Goal: Register for event/course: Sign up to attend an event or enroll in a course

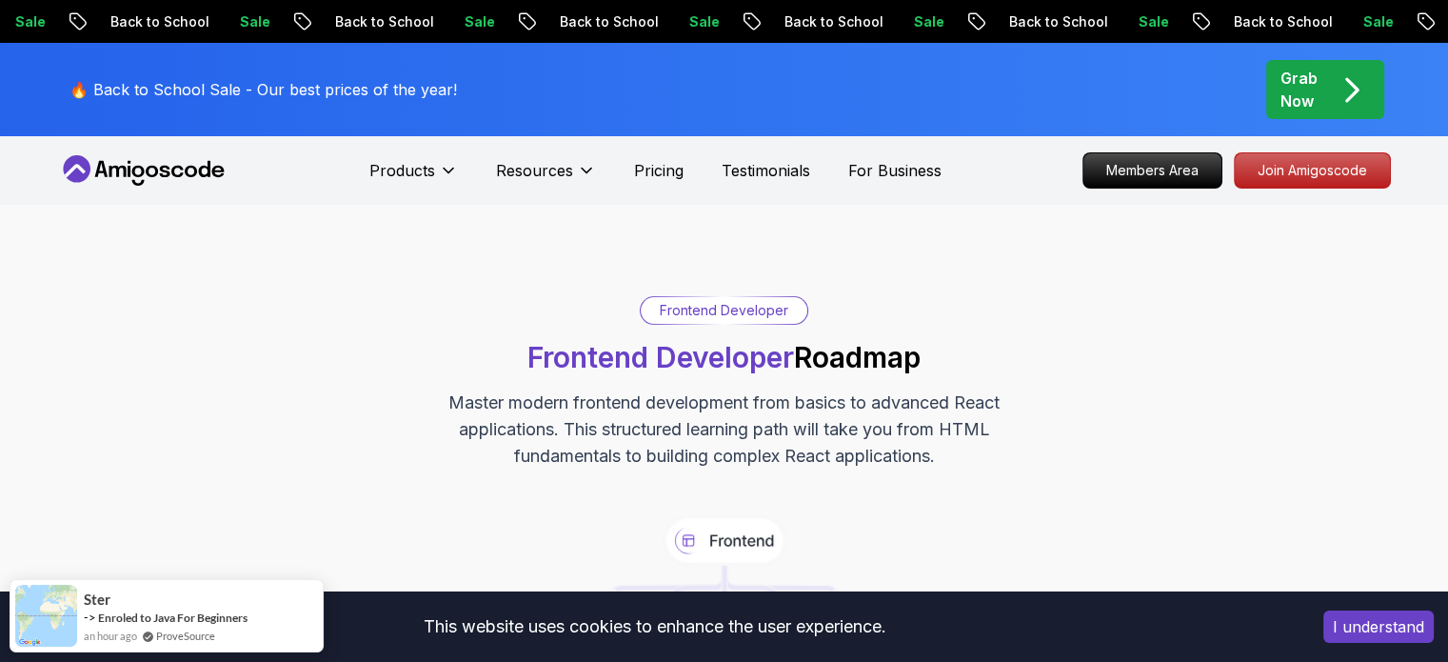
click at [338, 297] on div "Frontend Developer Frontend Developer Roadmap Master modern frontend developmen…" at bounding box center [724, 382] width 1333 height 173
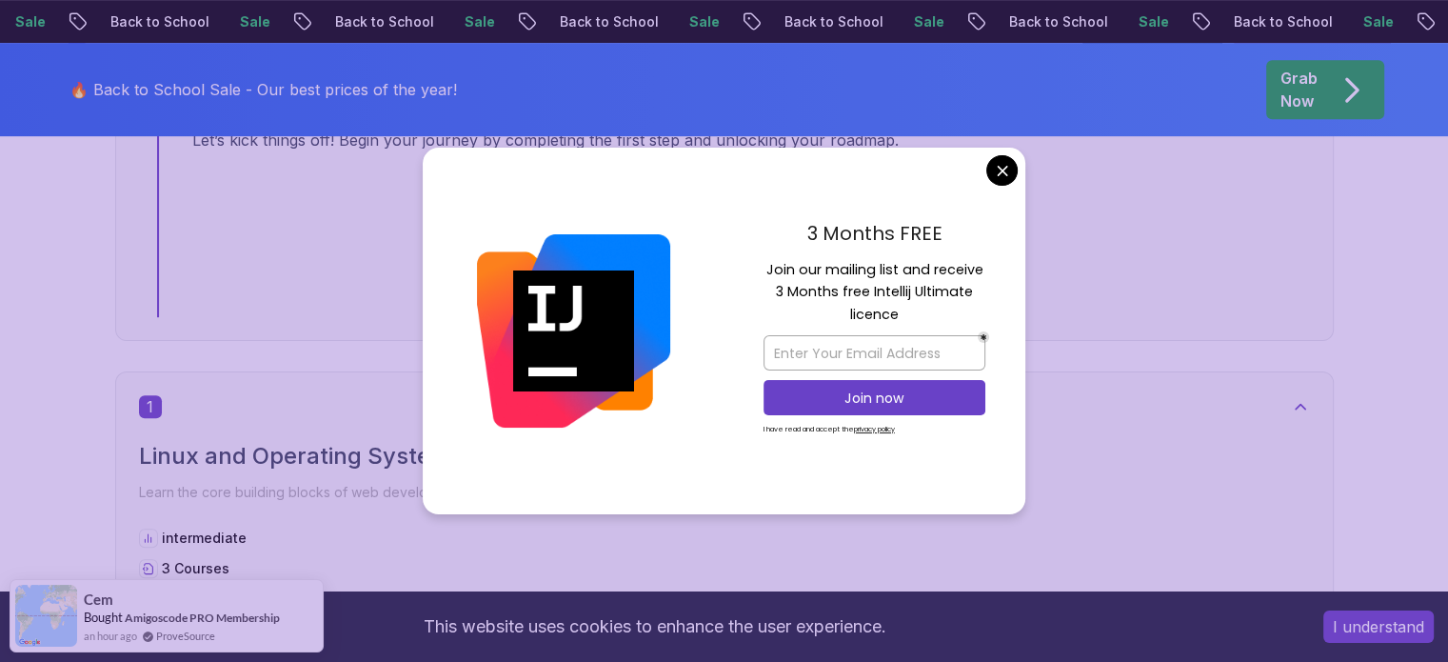
scroll to position [952, 0]
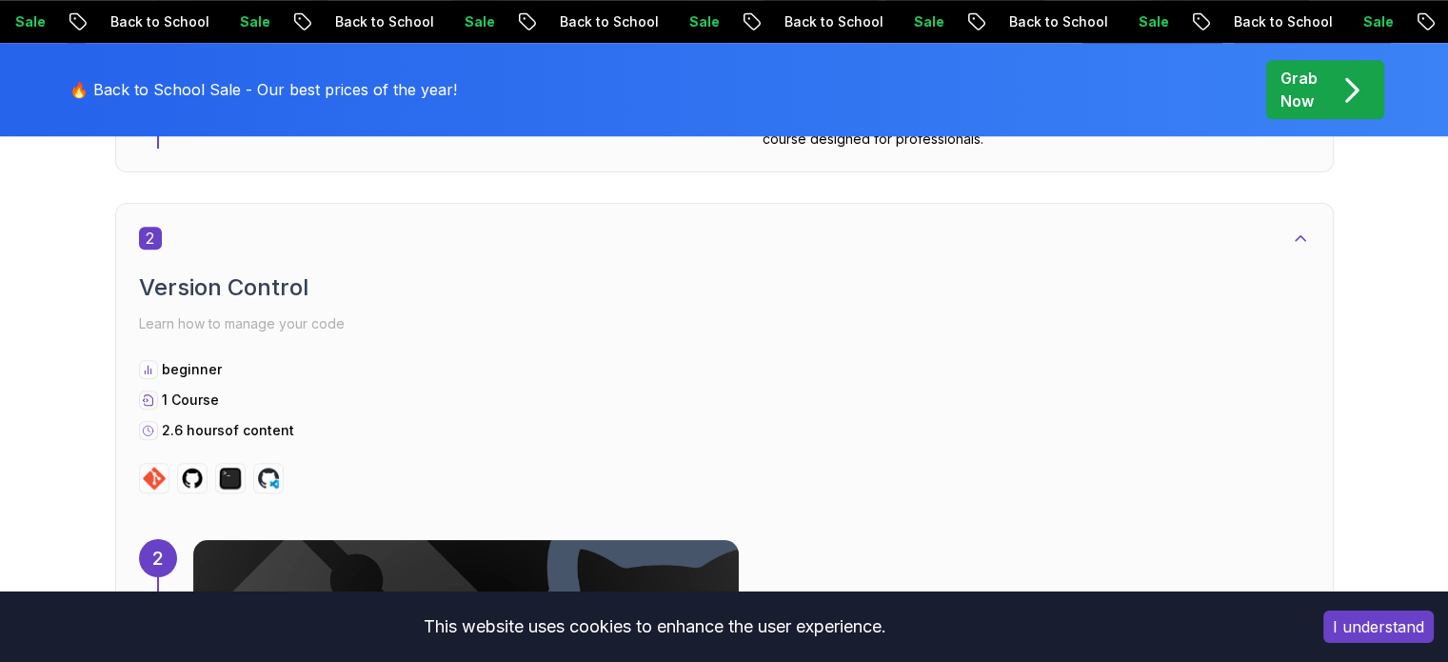
scroll to position [1790, 0]
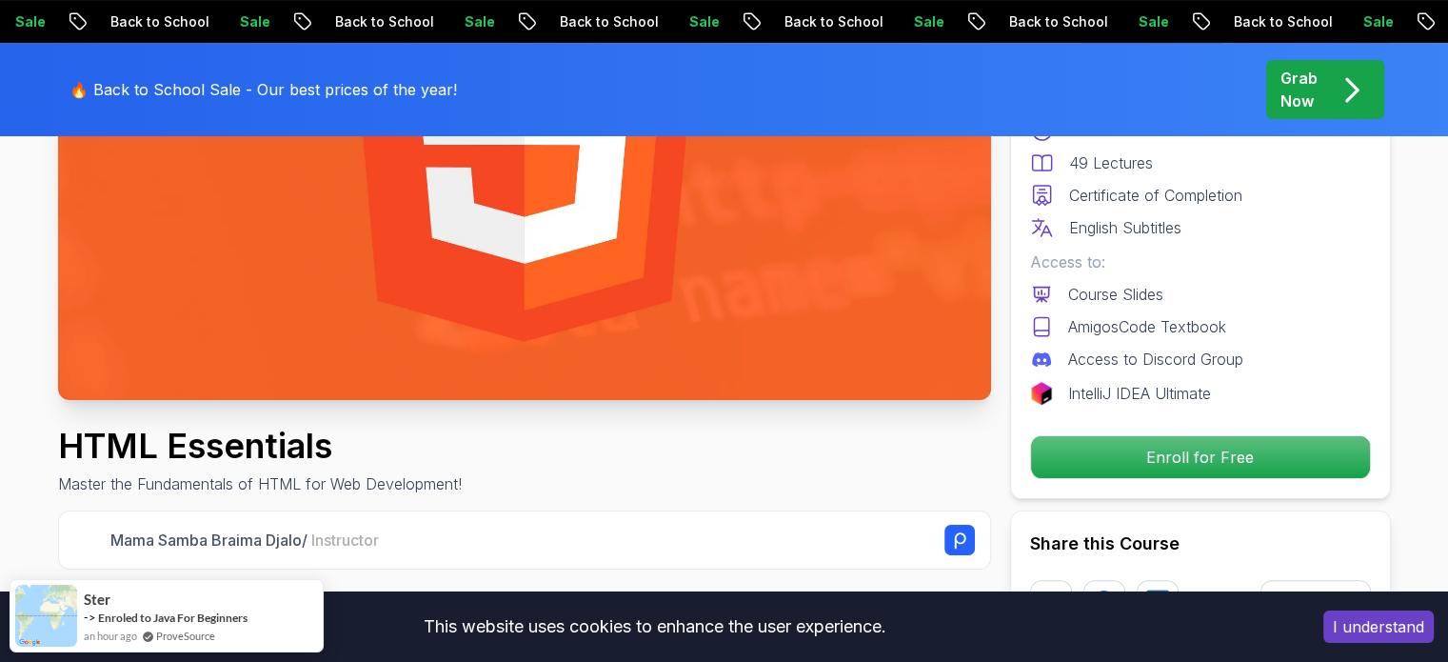
scroll to position [381, 0]
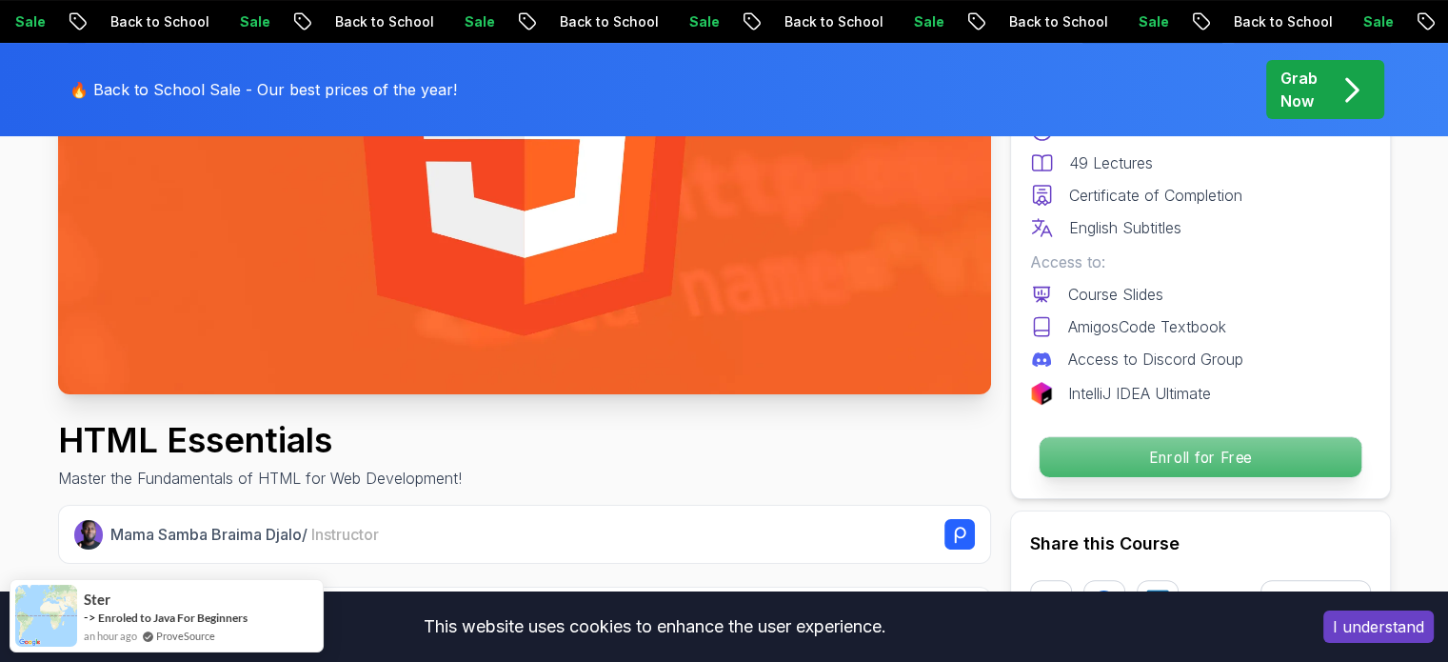
click at [1223, 464] on p "Enroll for Free" at bounding box center [1200, 457] width 322 height 40
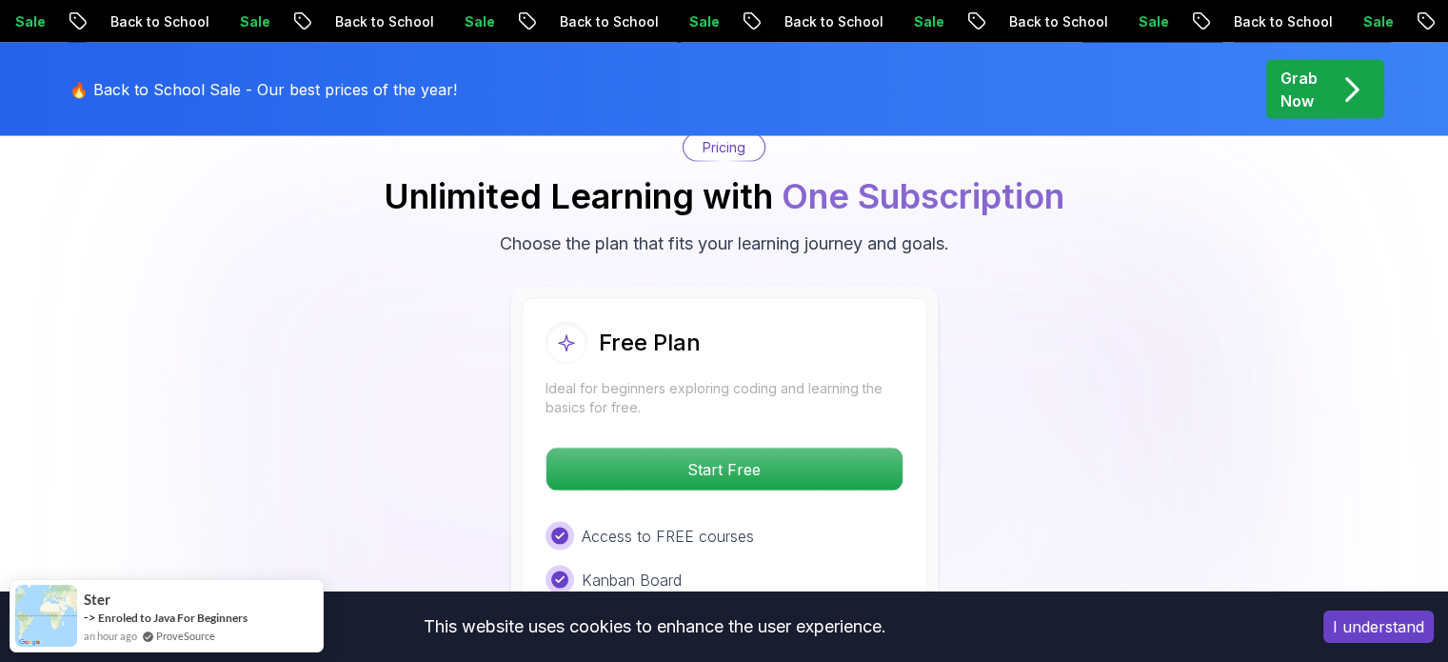
scroll to position [3849, 0]
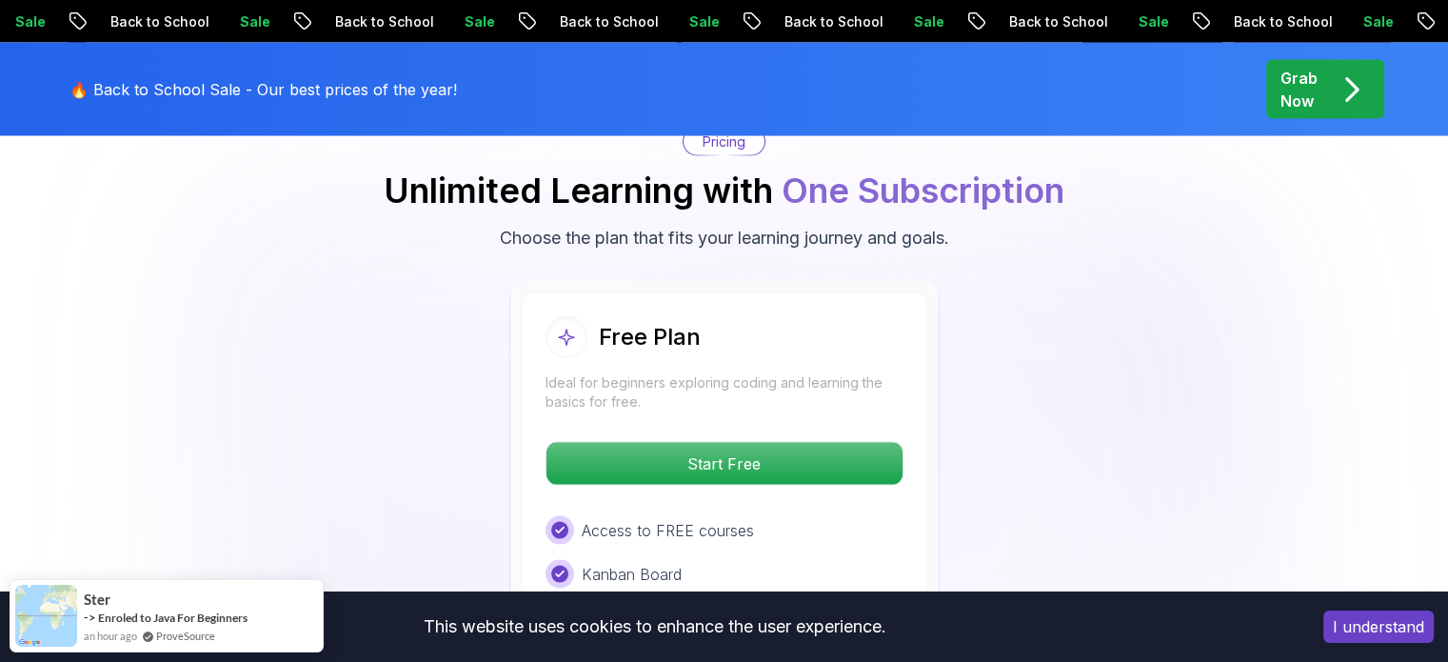
click at [1073, 471] on div "Free Plan Ideal for beginners exploring coding and learning the basics for free…" at bounding box center [724, 540] width 1333 height 516
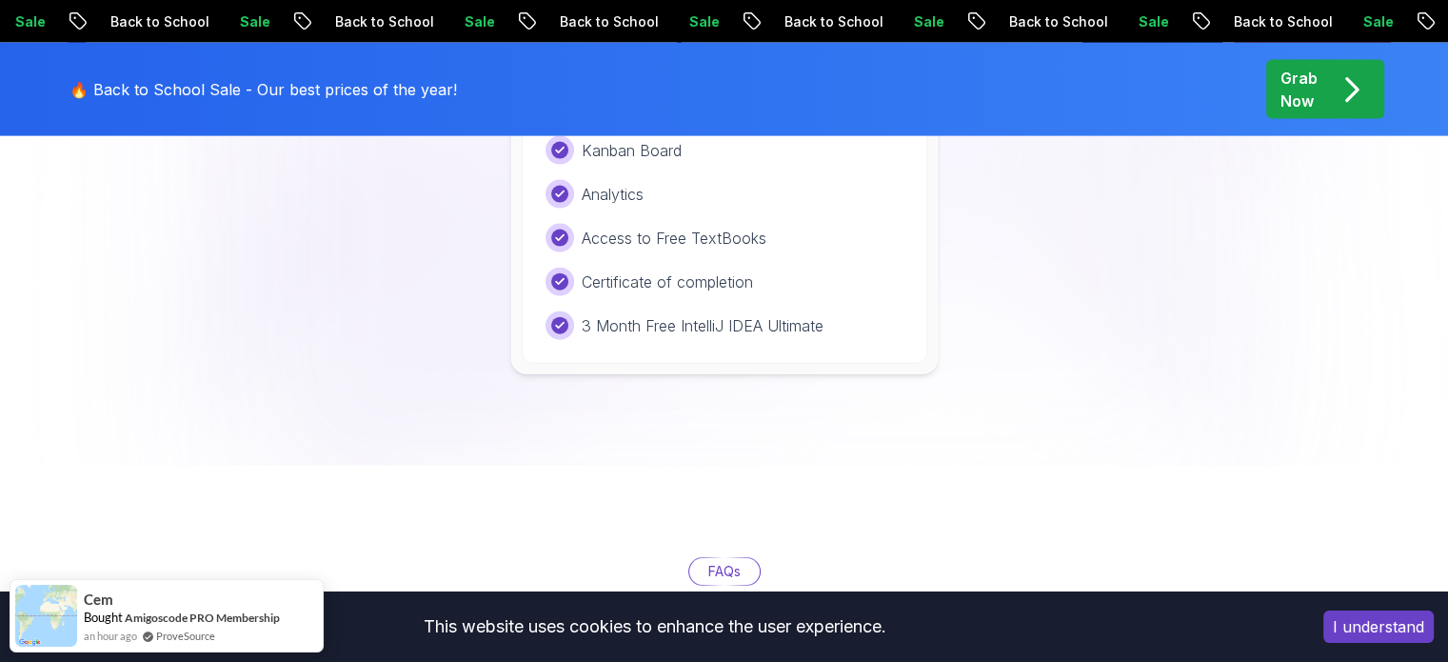
scroll to position [4078, 0]
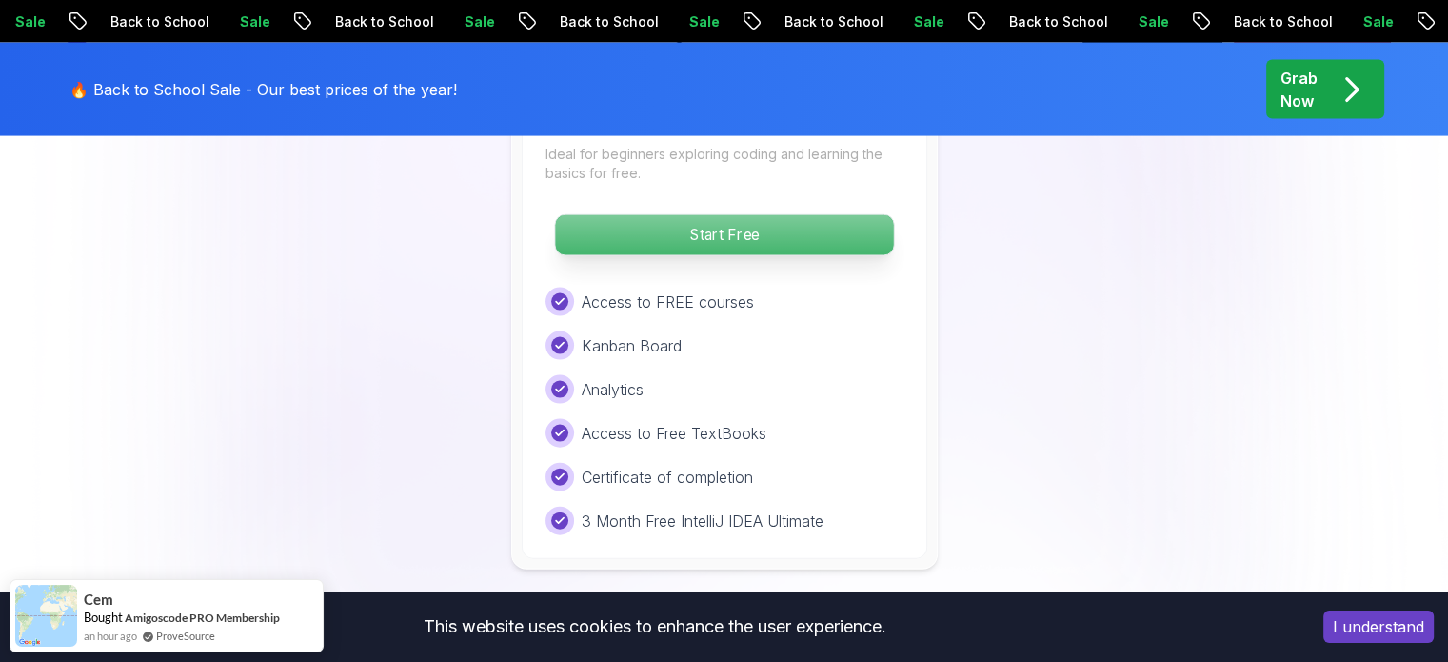
click at [779, 239] on p "Start Free" at bounding box center [724, 235] width 338 height 40
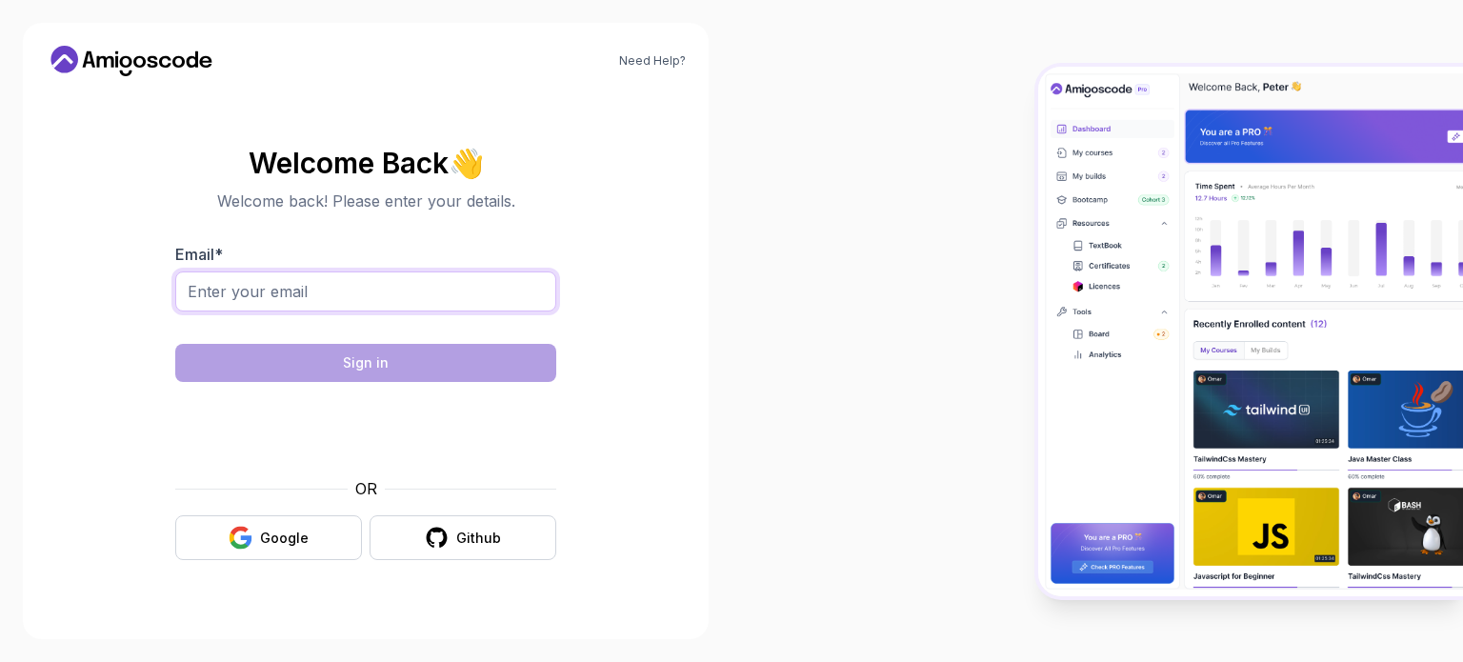
click at [262, 306] on input "Email *" at bounding box center [365, 291] width 381 height 40
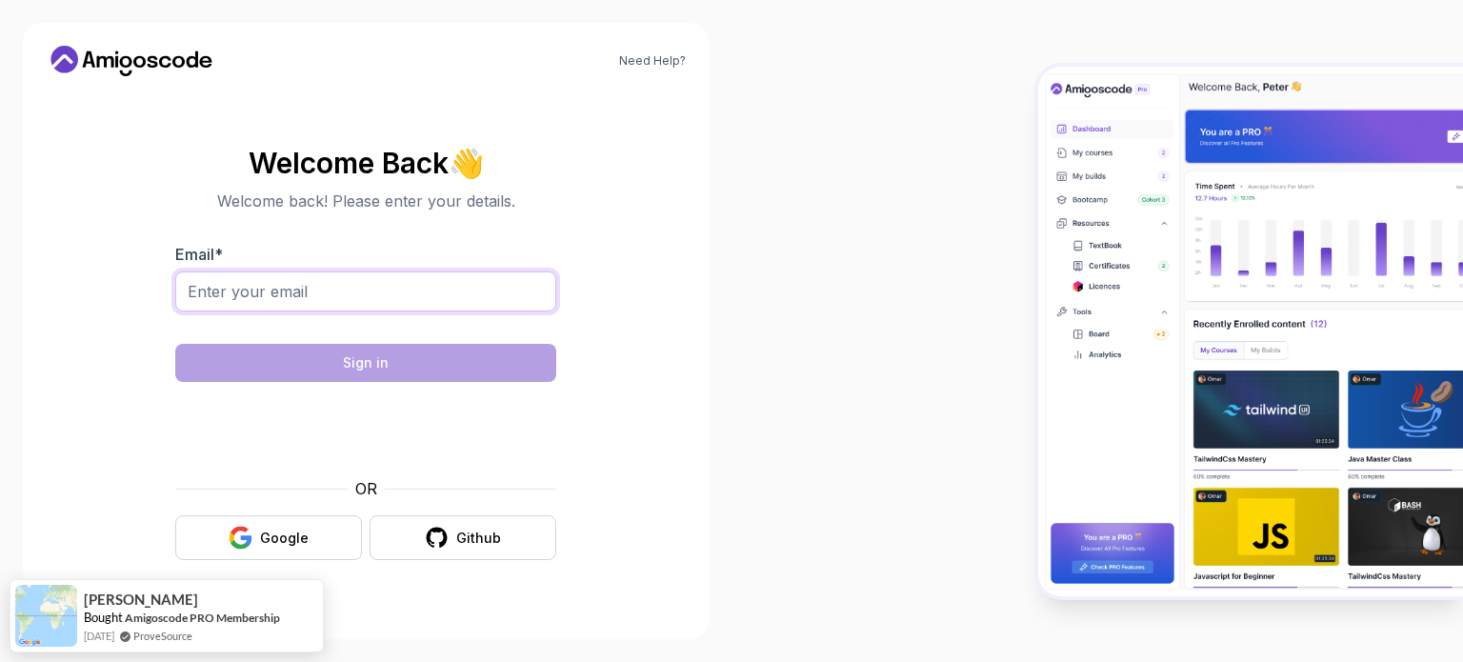
type input "[DOMAIN_NAME][EMAIL_ADDRESS][DOMAIN_NAME]"
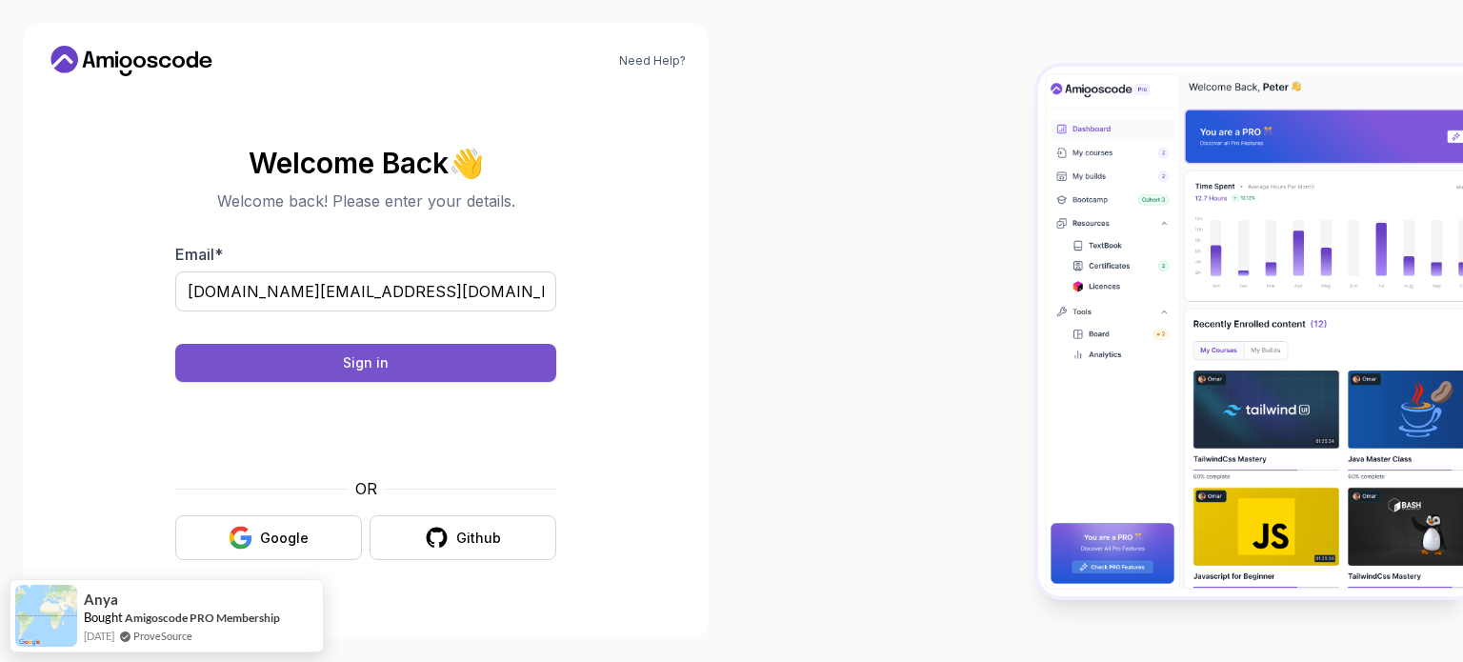
click at [353, 369] on div "Sign in" at bounding box center [366, 362] width 46 height 19
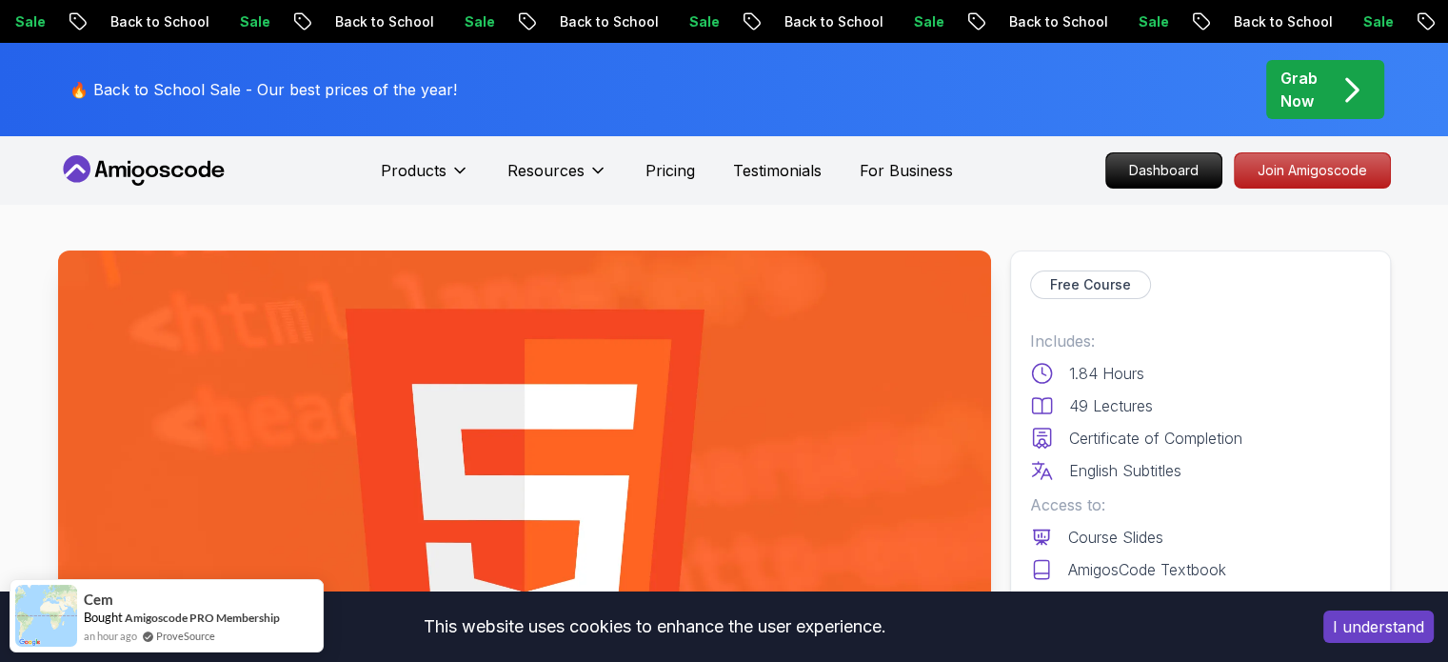
click at [1139, 172] on p "Dashboard" at bounding box center [1164, 170] width 110 height 32
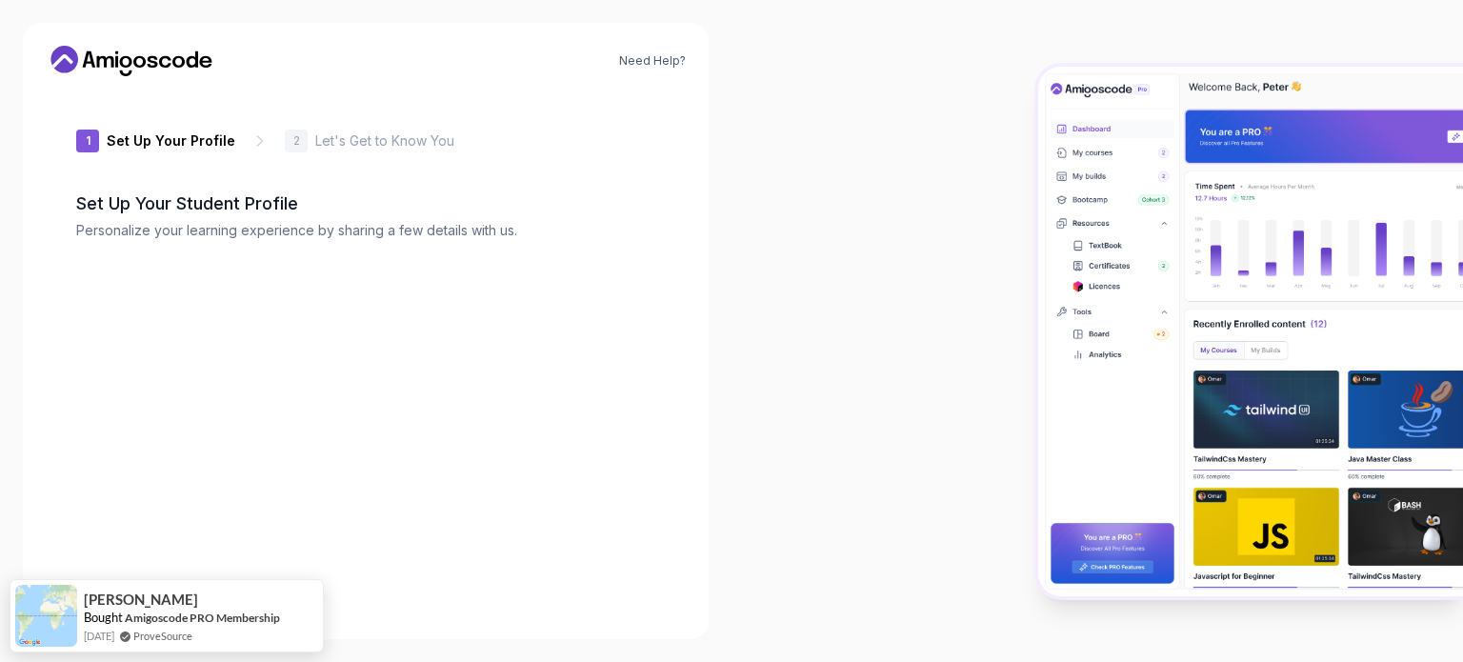
type input "silentbeetle6c772"
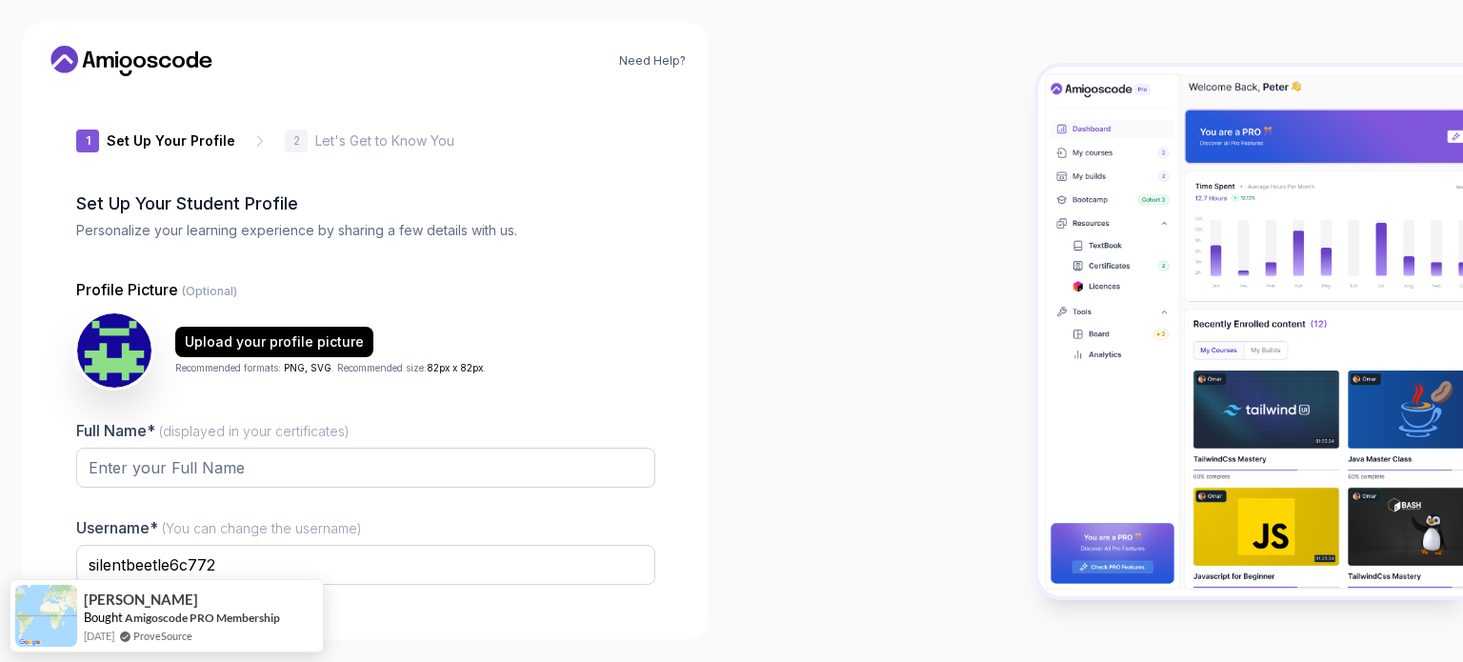
click at [821, 216] on div at bounding box center [1096, 331] width 731 height 662
click at [834, 327] on div at bounding box center [1096, 331] width 731 height 662
click at [941, 183] on div at bounding box center [1096, 331] width 731 height 662
click at [781, 249] on div at bounding box center [1096, 331] width 731 height 662
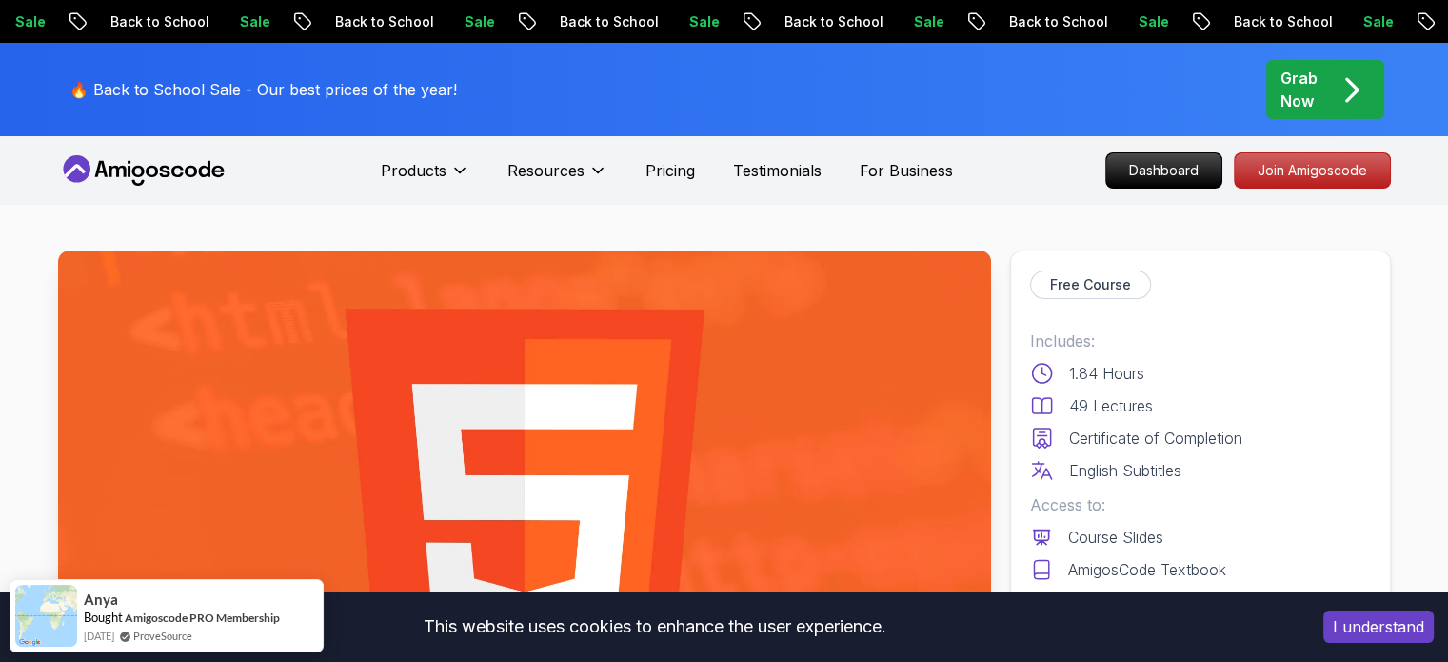
drag, startPoint x: 1333, startPoint y: 292, endPoint x: 1249, endPoint y: 300, distance: 84.1
click at [1249, 300] on div "Free Course Includes: 1.84 Hours 49 Lectures Certificate of Completion English …" at bounding box center [1200, 495] width 381 height 491
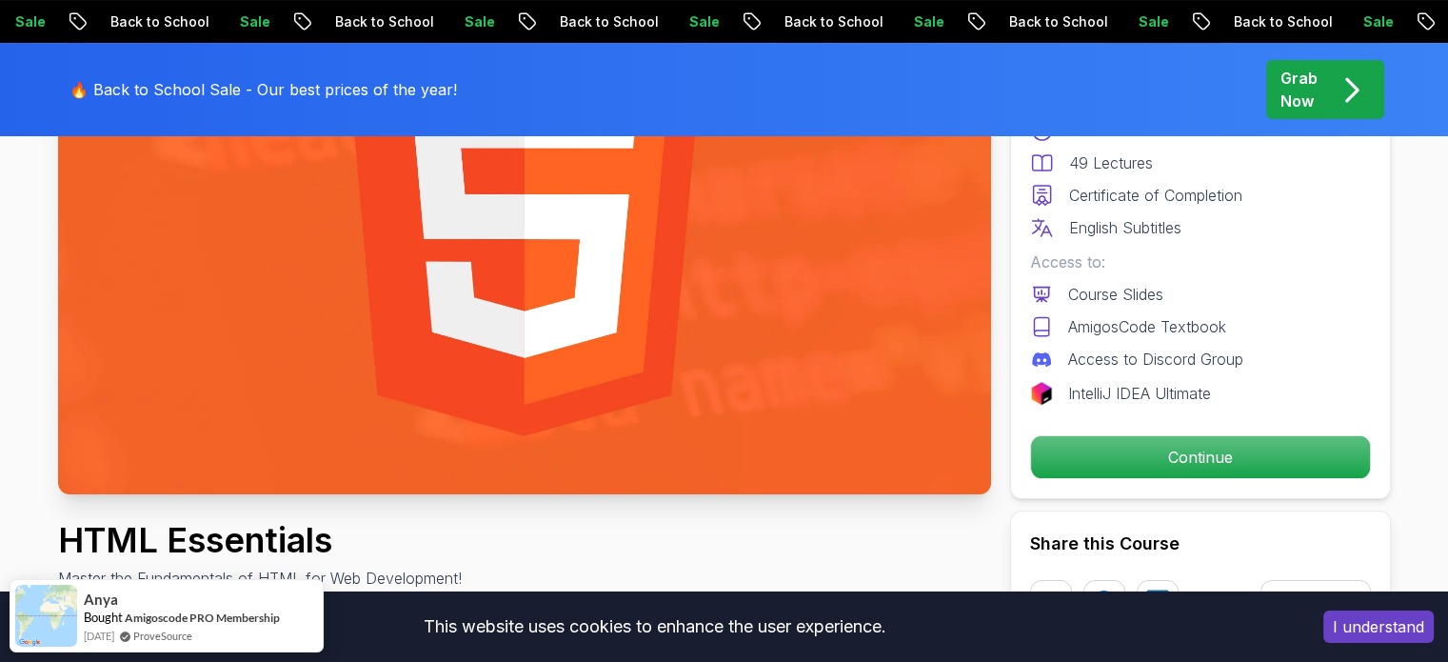
scroll to position [457, 0]
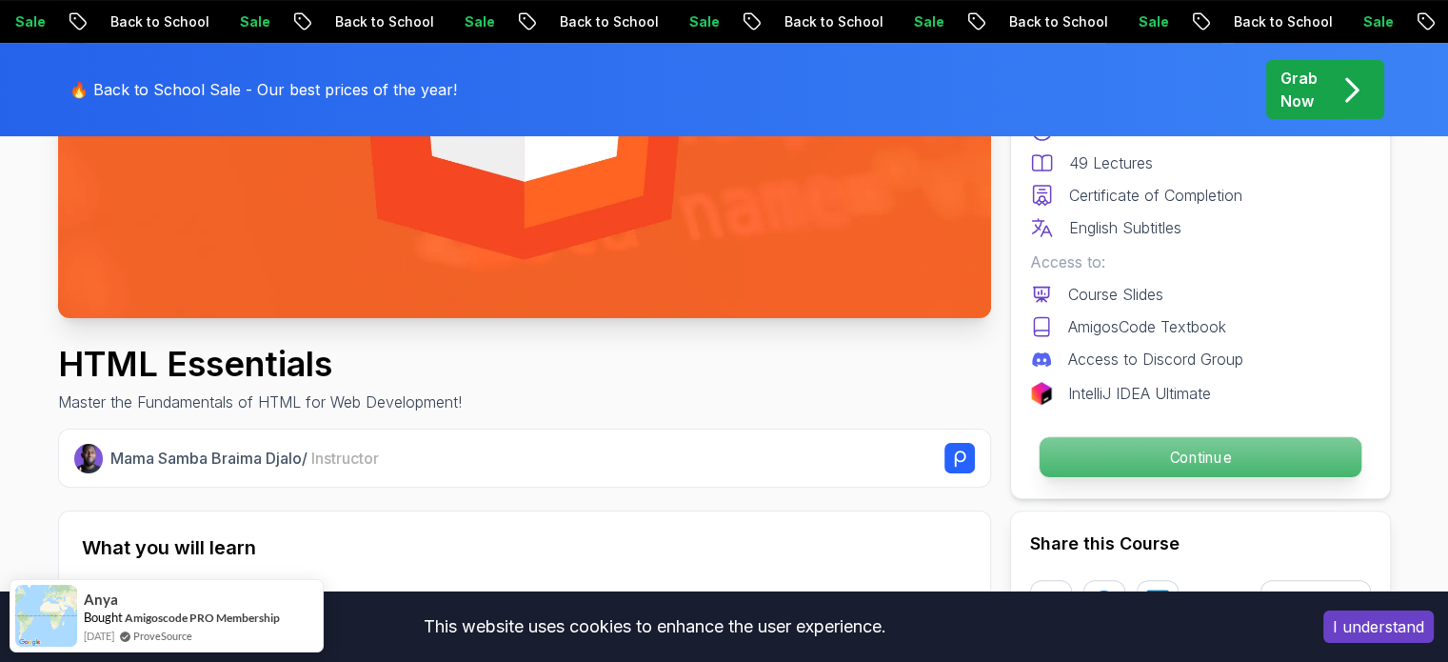
click at [1174, 439] on p "Continue" at bounding box center [1200, 457] width 322 height 40
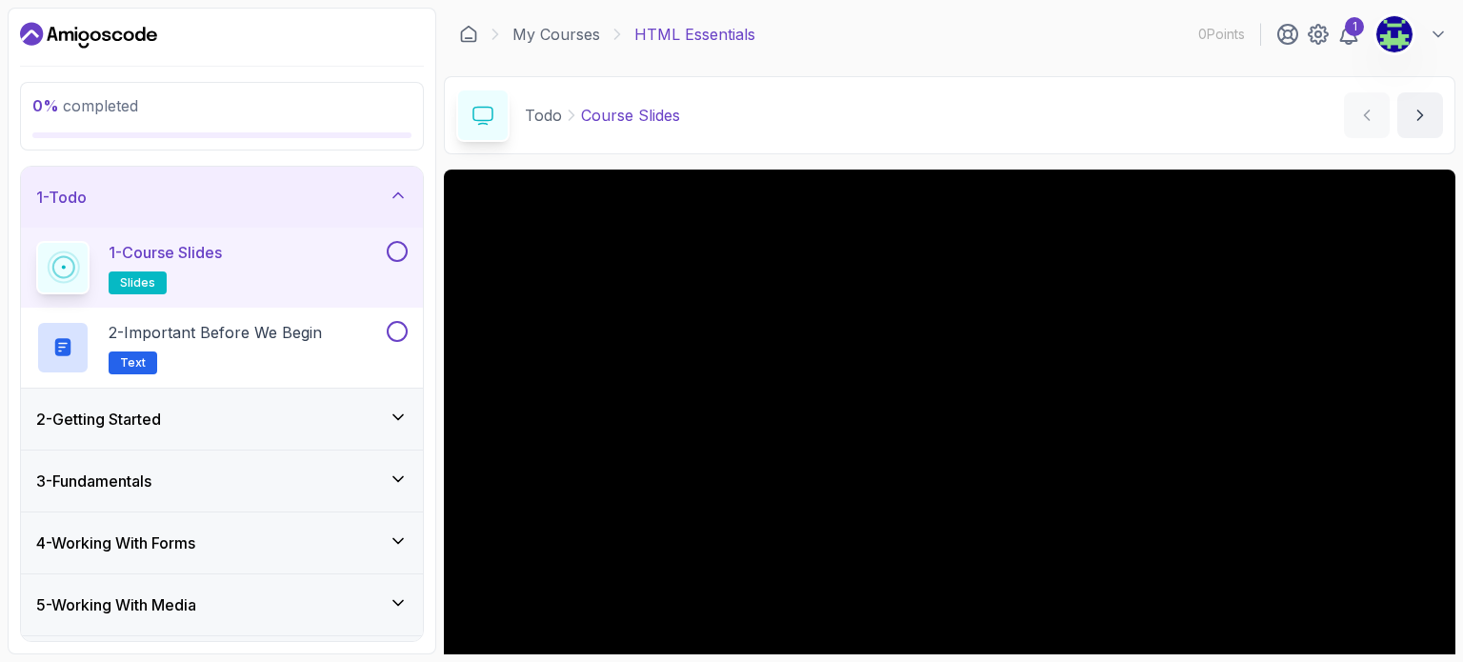
click at [393, 192] on icon at bounding box center [398, 195] width 19 height 19
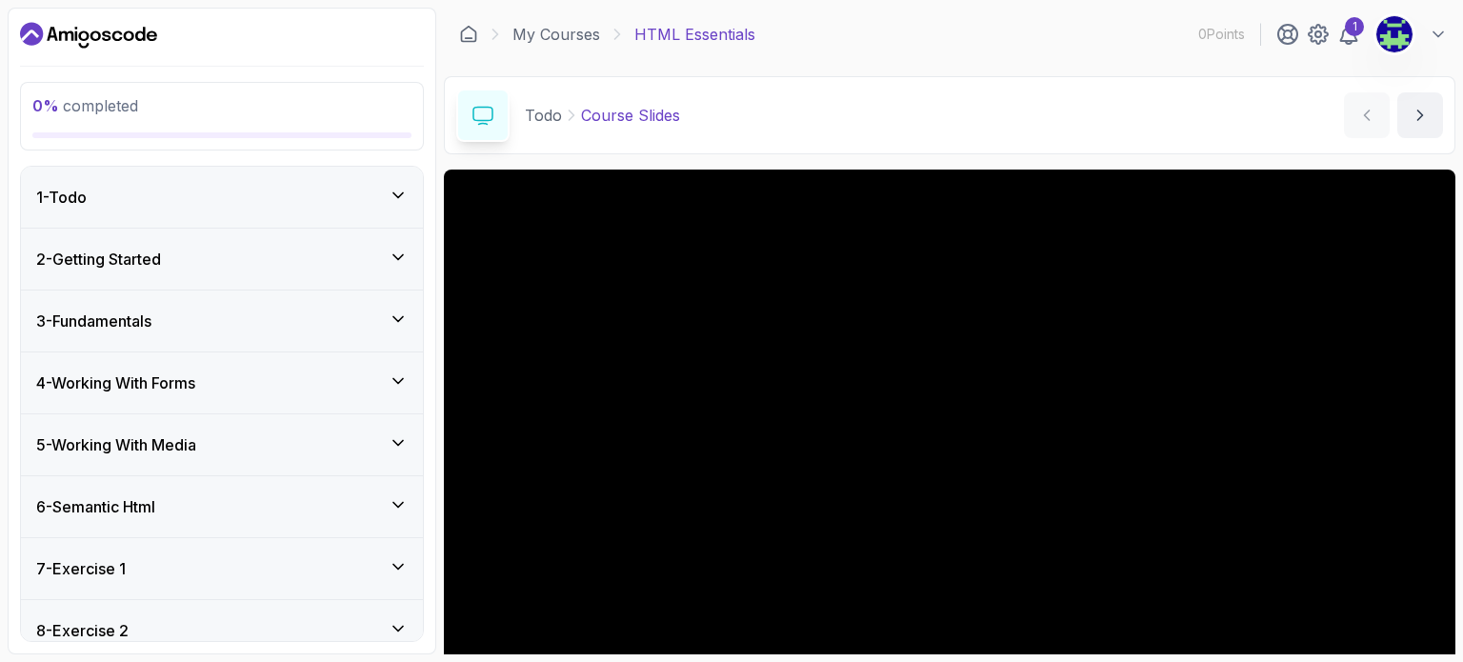
click at [378, 209] on div "1 - Todo" at bounding box center [222, 197] width 402 height 61
